Goal: Task Accomplishment & Management: Use online tool/utility

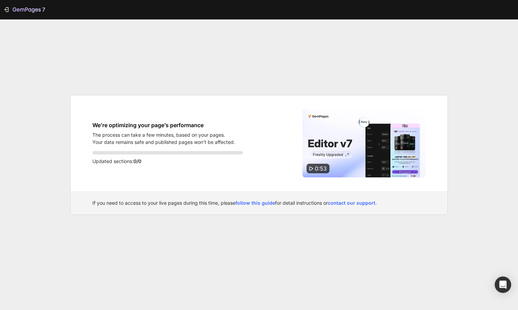
click at [210, 75] on div "7 We’re optimizing your page’s performance The process can take a few minutes, …" at bounding box center [259, 155] width 518 height 310
click at [202, 170] on div "We’re optimizing your page’s performance The process can take a few minutes, ba…" at bounding box center [167, 143] width 150 height 68
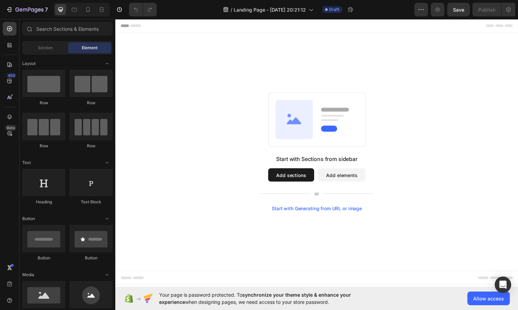
click at [287, 179] on button "Add sections" at bounding box center [294, 178] width 47 height 14
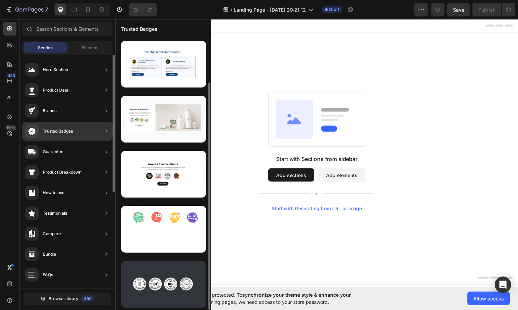
scroll to position [54, 0]
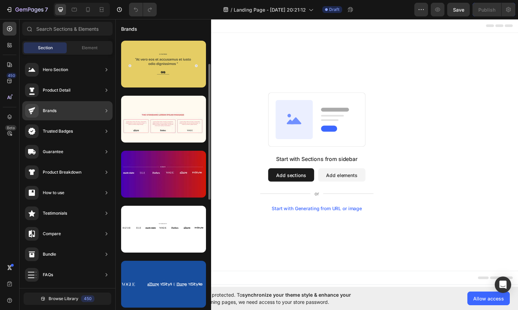
click at [152, 79] on div at bounding box center [163, 64] width 85 height 47
click at [146, 75] on div at bounding box center [163, 64] width 85 height 47
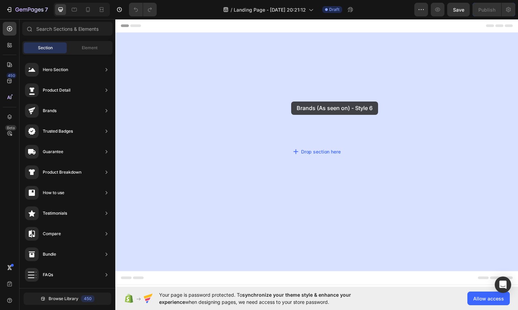
drag, startPoint x: 259, startPoint y: 94, endPoint x: 294, endPoint y: 103, distance: 36.6
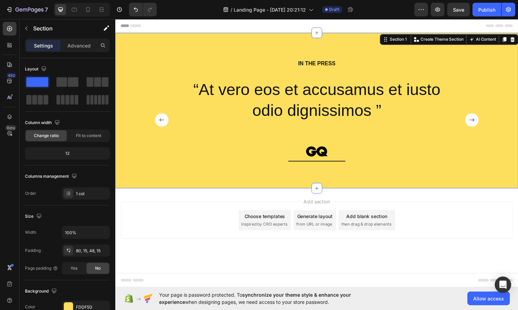
click at [196, 198] on div "Add section Choose templates inspired by CRO experts Generate layout from URL o…" at bounding box center [320, 233] width 410 height 84
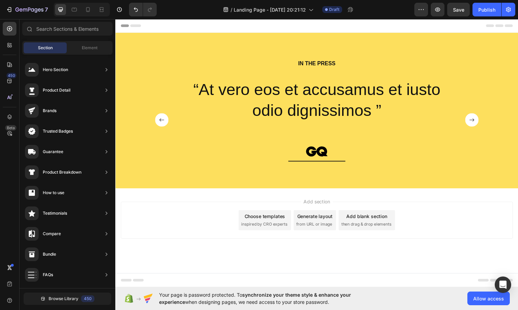
click at [275, 223] on div "Choose templates" at bounding box center [267, 219] width 41 height 7
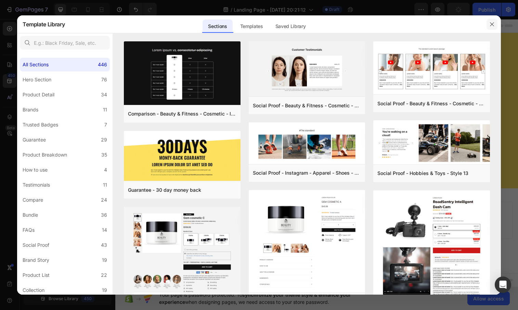
click at [491, 22] on icon "button" at bounding box center [491, 24] width 5 height 5
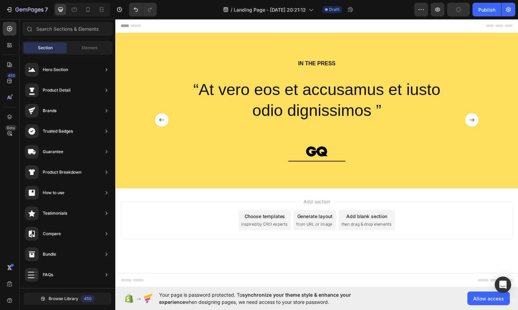
click at [320, 226] on span "from URL or image" at bounding box center [317, 228] width 37 height 6
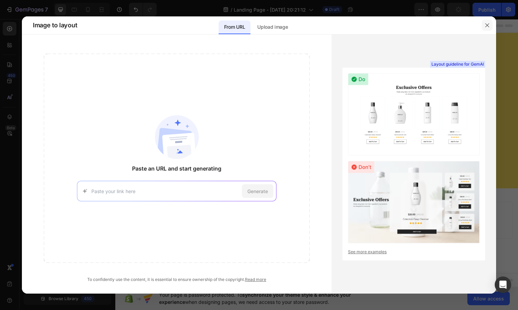
click at [486, 25] on icon "button" at bounding box center [486, 25] width 5 height 5
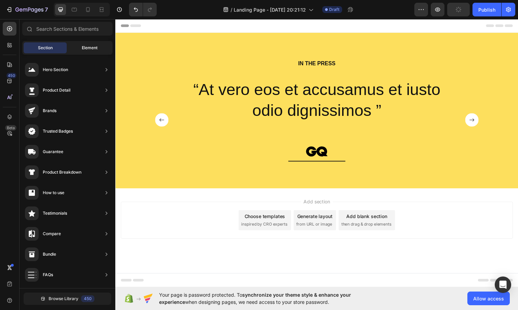
click at [93, 48] on span "Element" at bounding box center [90, 48] width 16 height 6
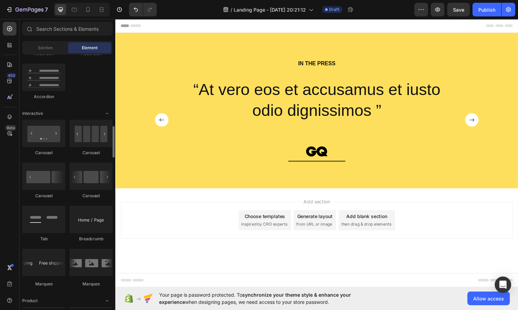
scroll to position [654, 0]
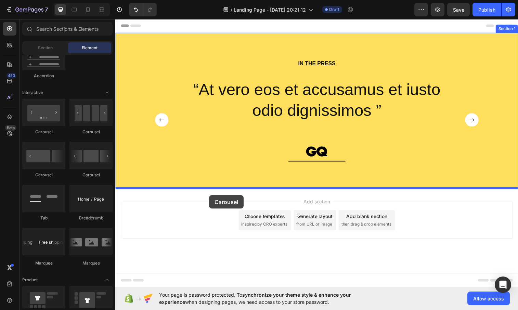
drag, startPoint x: 130, startPoint y: 162, endPoint x: 211, endPoint y: 199, distance: 88.1
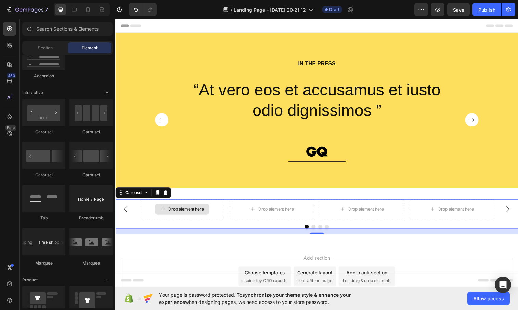
click at [199, 211] on div "Drop element here" at bounding box center [187, 212] width 36 height 5
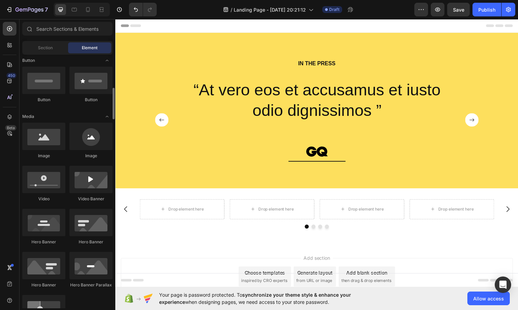
scroll to position [170, 0]
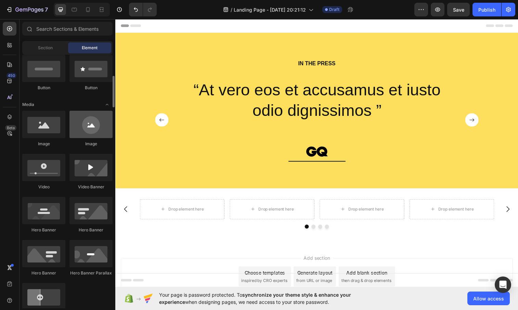
click at [85, 128] on div at bounding box center [90, 124] width 43 height 27
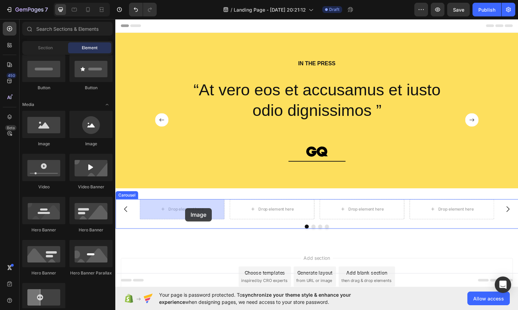
drag, startPoint x: 193, startPoint y: 142, endPoint x: 186, endPoint y: 212, distance: 70.4
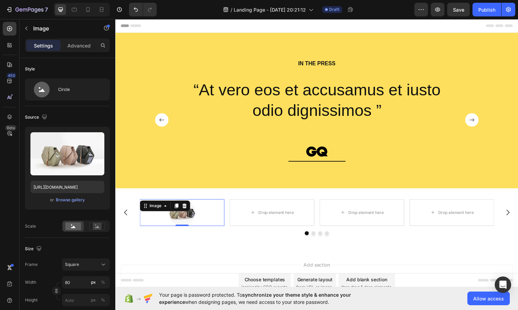
click at [202, 215] on div at bounding box center [183, 215] width 86 height 27
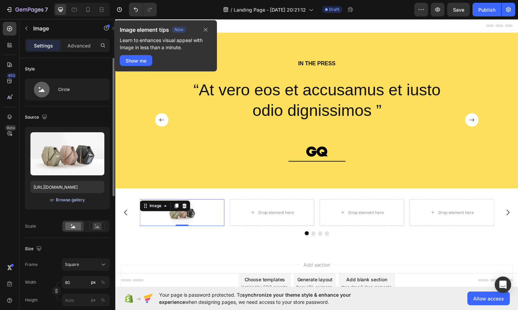
click at [61, 200] on div "Browse gallery" at bounding box center [70, 200] width 29 height 6
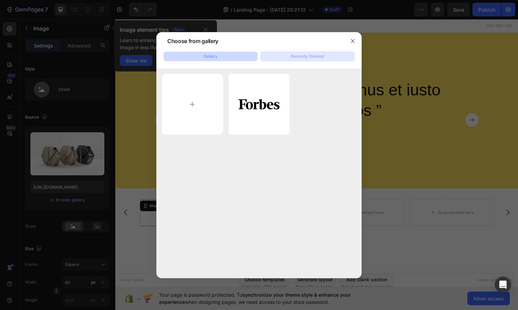
click at [289, 57] on button "Recently Deleted" at bounding box center [307, 57] width 94 height 10
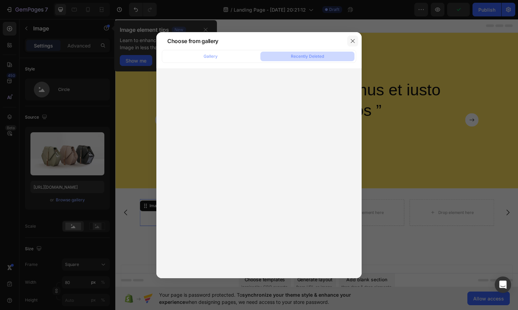
click at [354, 40] on icon "button" at bounding box center [352, 40] width 5 height 5
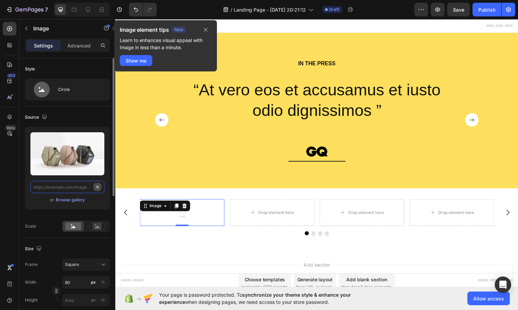
scroll to position [0, 0]
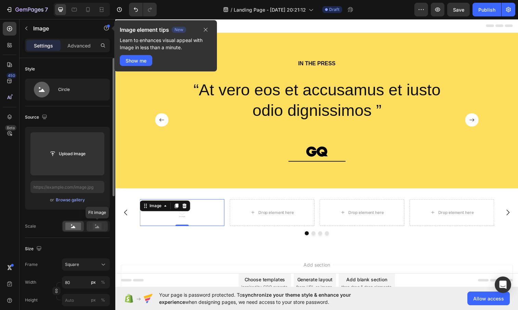
click at [95, 226] on rect at bounding box center [97, 226] width 9 height 7
click at [73, 229] on rect at bounding box center [73, 227] width 16 height 8
click at [186, 209] on icon at bounding box center [185, 208] width 4 height 5
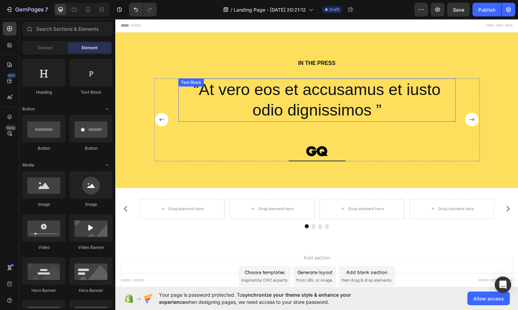
scroll to position [1, 0]
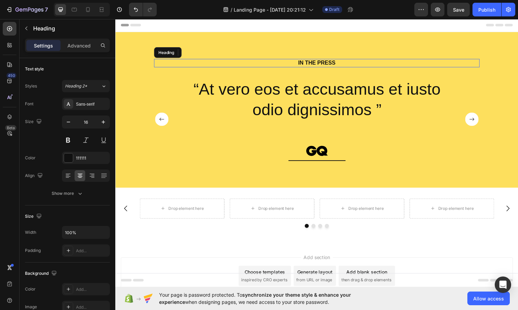
click at [237, 66] on h2 "IN THE PRESS" at bounding box center [321, 63] width 332 height 9
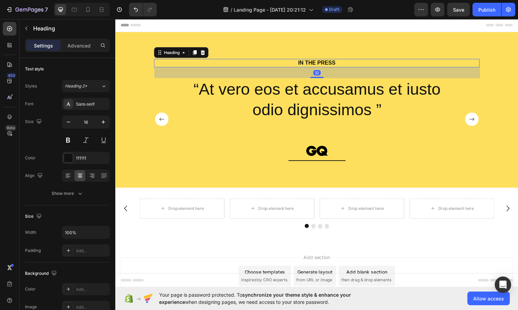
click at [239, 65] on h2 "IN THE PRESS" at bounding box center [321, 63] width 332 height 9
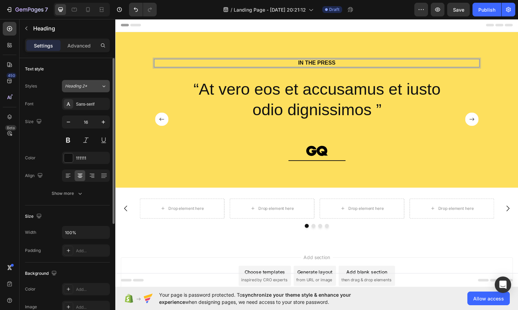
click at [107, 85] on button "Heading 2*" at bounding box center [86, 86] width 48 height 12
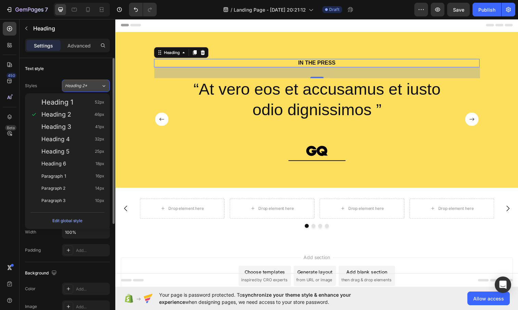
scroll to position [0, 0]
click at [107, 85] on button "Heading 2*" at bounding box center [86, 86] width 48 height 12
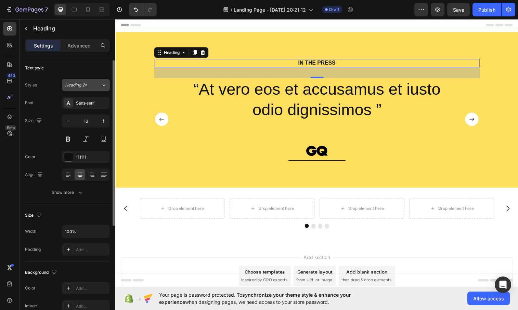
scroll to position [2, 0]
click at [97, 102] on div "Sans-serif" at bounding box center [92, 102] width 32 height 6
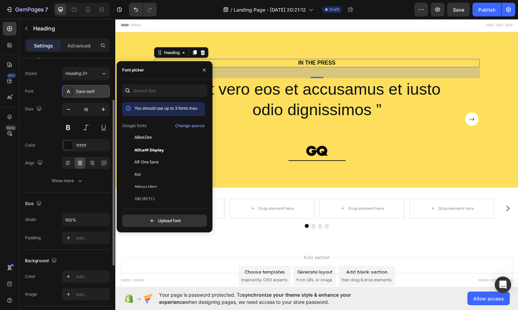
scroll to position [0, 0]
